Goal: Task Accomplishment & Management: Use online tool/utility

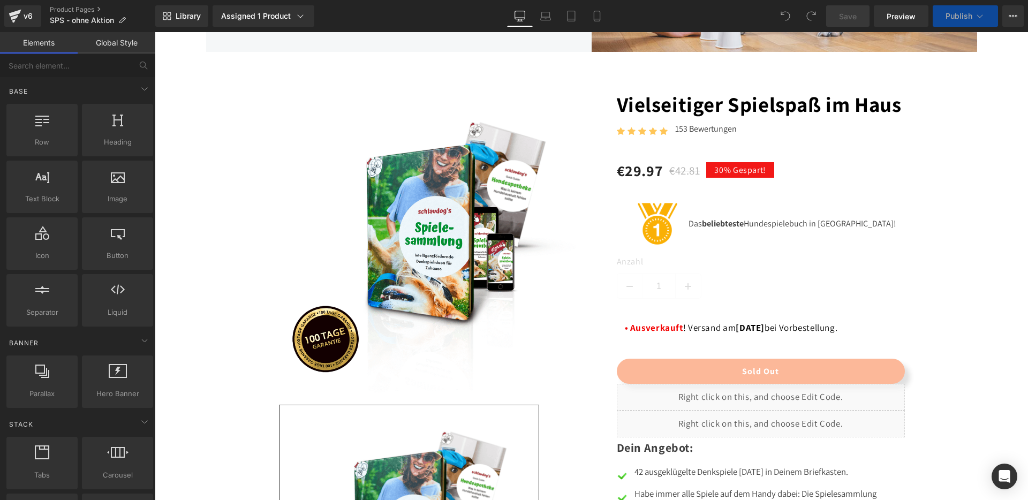
scroll to position [785, 0]
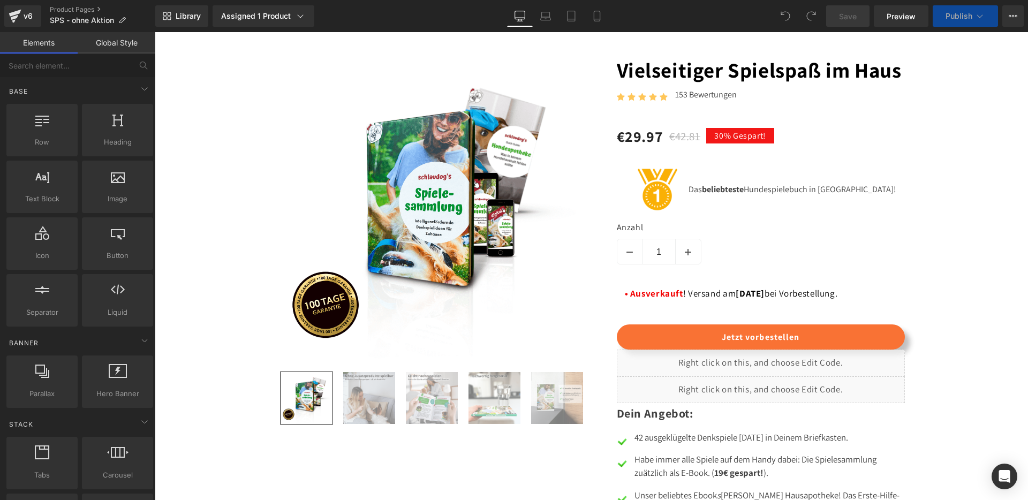
click at [742, 302] on div "• Ausverkauft ! Versand am [DATE] bei Vorbestellung. Text Block" at bounding box center [761, 294] width 272 height 16
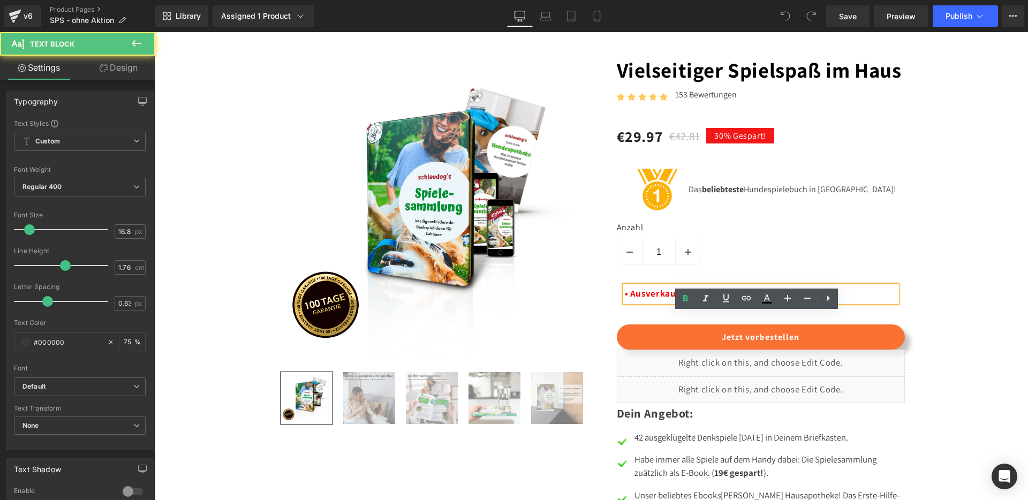
click at [741, 299] on span "[DATE]" at bounding box center [750, 294] width 29 height 12
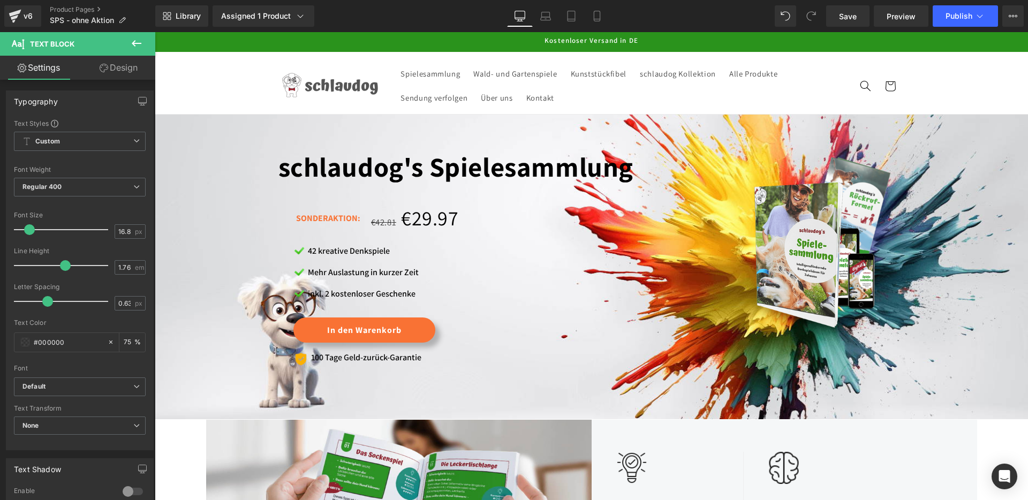
scroll to position [0, 0]
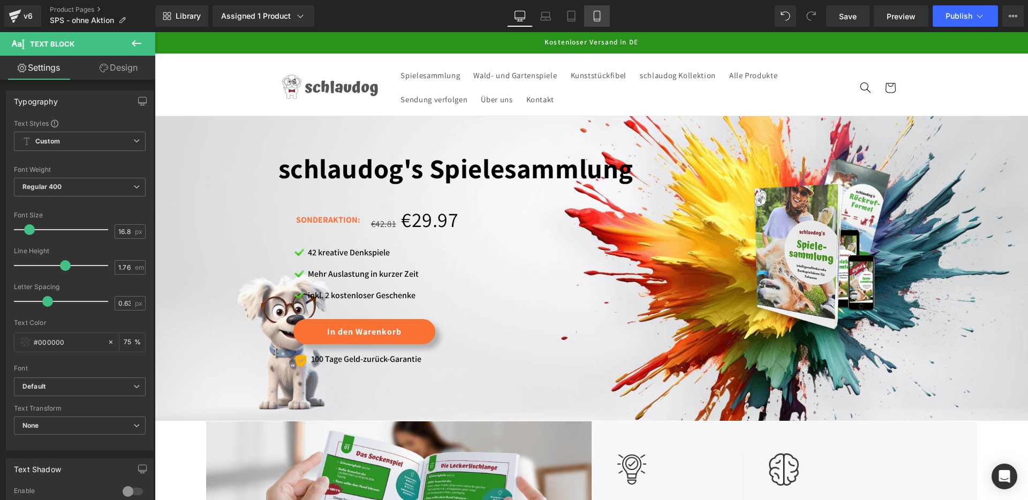
click at [600, 20] on icon at bounding box center [597, 16] width 11 height 11
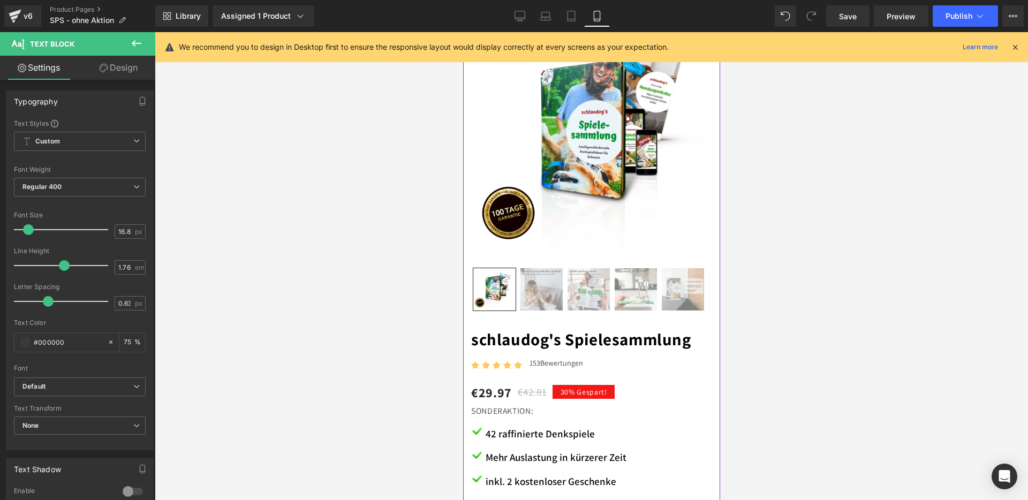
scroll to position [475, 0]
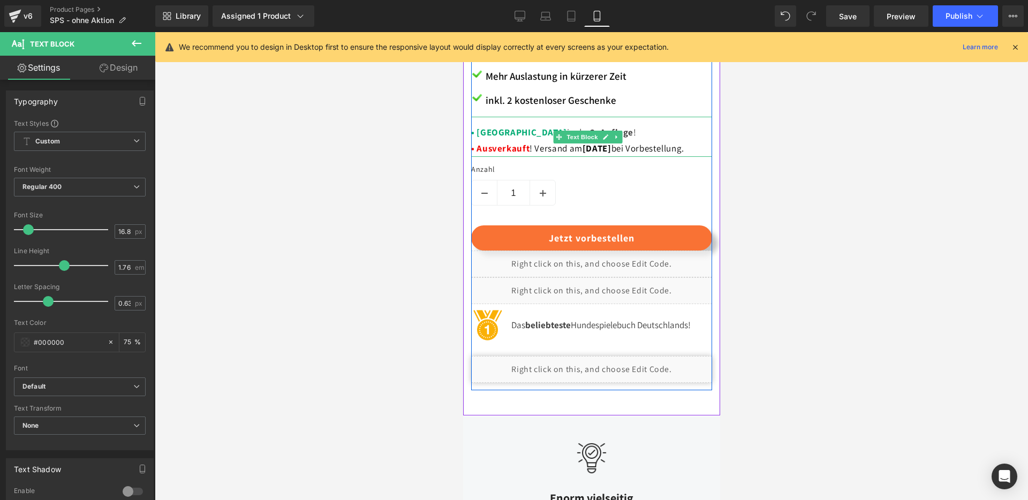
click at [592, 142] on span "[DATE]" at bounding box center [596, 148] width 29 height 12
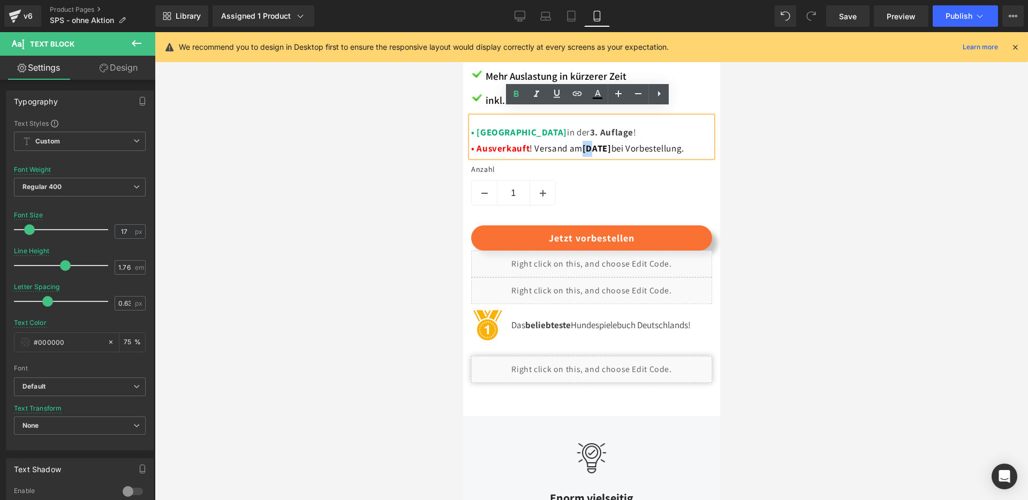
drag, startPoint x: 594, startPoint y: 140, endPoint x: 585, endPoint y: 142, distance: 9.5
click at [585, 142] on span "[DATE]" at bounding box center [596, 148] width 29 height 12
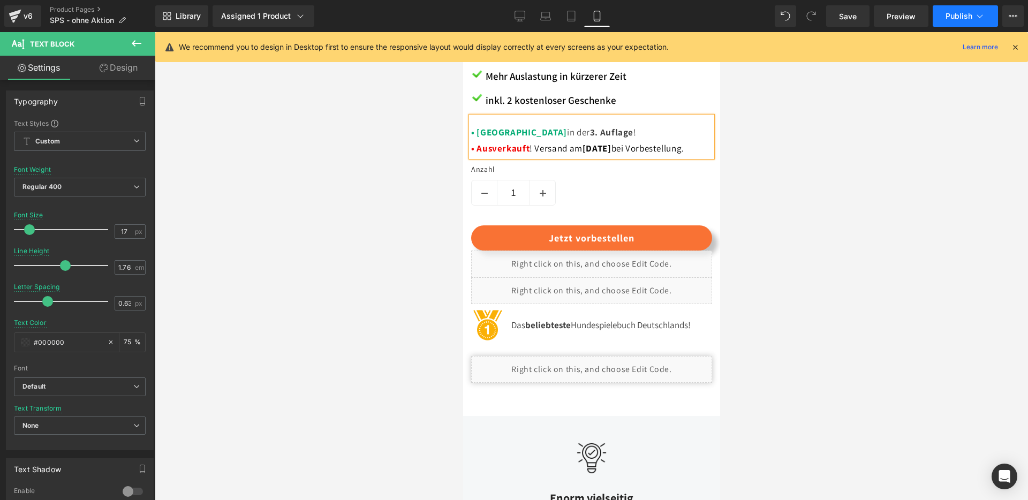
click at [960, 13] on span "Publish" at bounding box center [959, 16] width 27 height 9
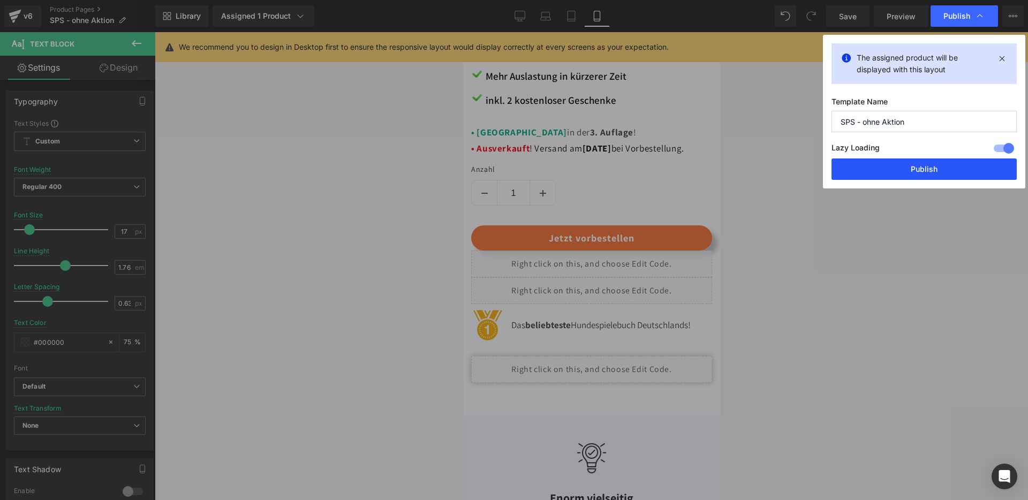
click at [909, 164] on button "Publish" at bounding box center [924, 169] width 185 height 21
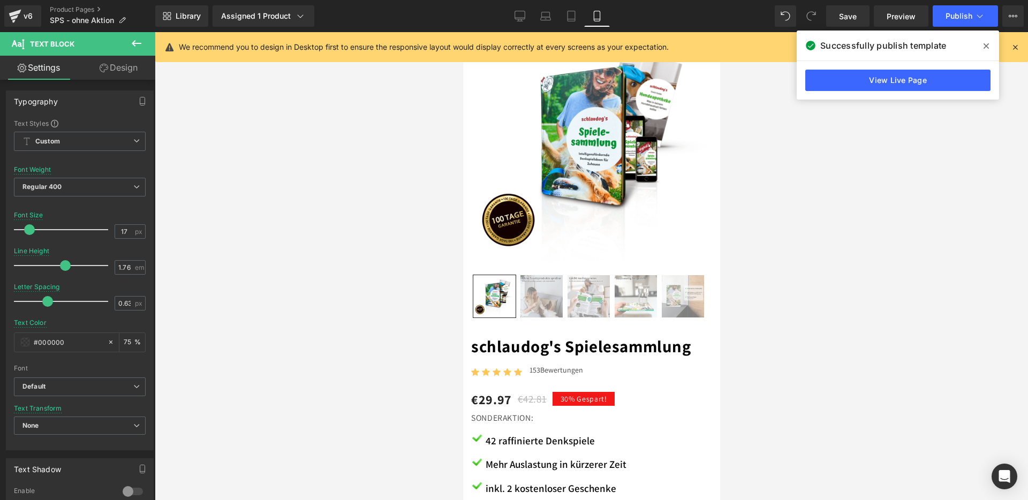
scroll to position [0, 0]
